Goal: Find contact information: Find contact information

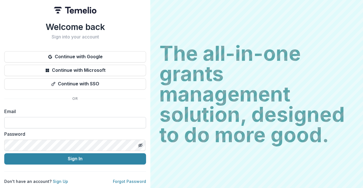
click at [44, 125] on input at bounding box center [75, 122] width 142 height 11
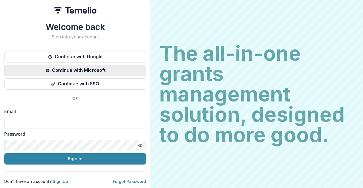
click at [69, 68] on button "Continue with Microsoft" at bounding box center [75, 70] width 142 height 11
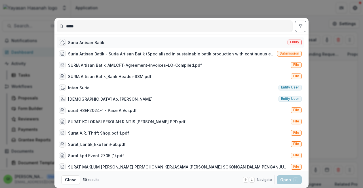
type input "*****"
click at [198, 42] on div "Suria Artisan Batik Entity" at bounding box center [180, 42] width 247 height 11
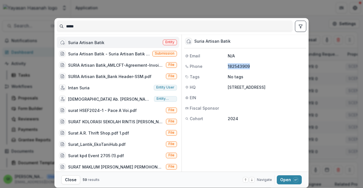
drag, startPoint x: 270, startPoint y: 66, endPoint x: 224, endPoint y: 67, distance: 45.6
click at [224, 67] on div "Phone [PHONE_NUMBER]" at bounding box center [245, 66] width 122 height 6
copy div "182543909"
click at [281, 176] on button "Open with enter key" at bounding box center [289, 180] width 25 height 9
